Goal: Task Accomplishment & Management: Manage account settings

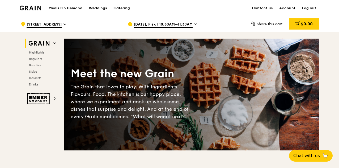
click at [290, 7] on link "Account" at bounding box center [287, 8] width 23 height 16
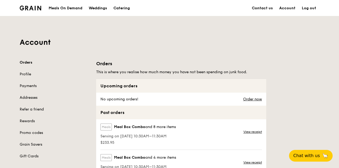
scroll to position [53, 0]
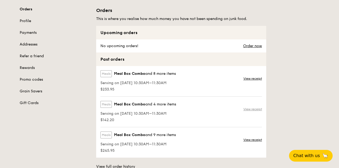
click at [252, 110] on link "View receipt" at bounding box center [252, 109] width 19 height 4
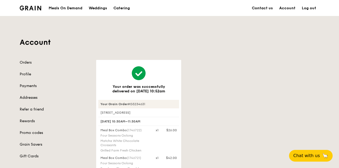
scroll to position [212, 0]
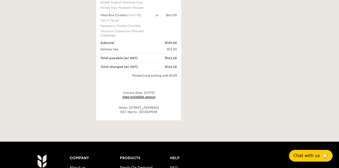
click at [146, 97] on link "View printable version" at bounding box center [138, 97] width 33 height 4
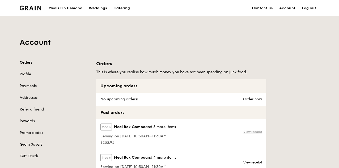
click at [258, 131] on link "View receipt" at bounding box center [252, 131] width 19 height 4
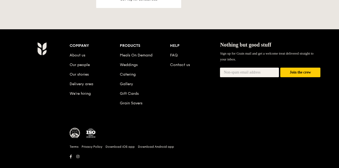
scroll to position [302, 0]
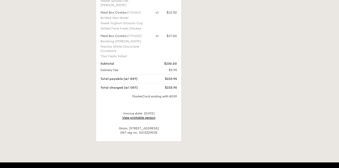
click at [140, 116] on link "View printable version" at bounding box center [138, 118] width 33 height 4
